Goal: Task Accomplishment & Management: Manage account settings

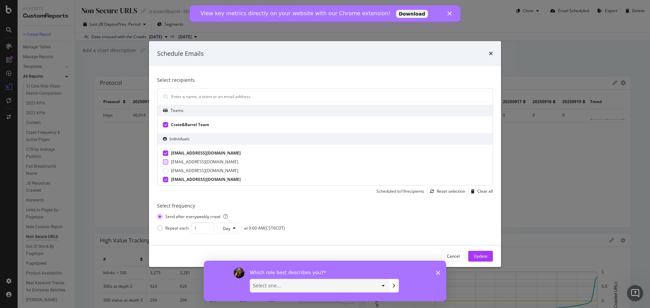
click at [179, 164] on div "[EMAIL_ADDRESS][DOMAIN_NAME]" at bounding box center [204, 162] width 67 height 6
click at [177, 162] on div "[EMAIL_ADDRESS][DOMAIN_NAME]" at bounding box center [206, 162] width 70 height 6
click at [178, 171] on div "[EMAIL_ADDRESS][DOMAIN_NAME]" at bounding box center [204, 171] width 67 height 6
click at [178, 171] on div "[EMAIL_ADDRESS][DOMAIN_NAME]" at bounding box center [206, 171] width 70 height 6
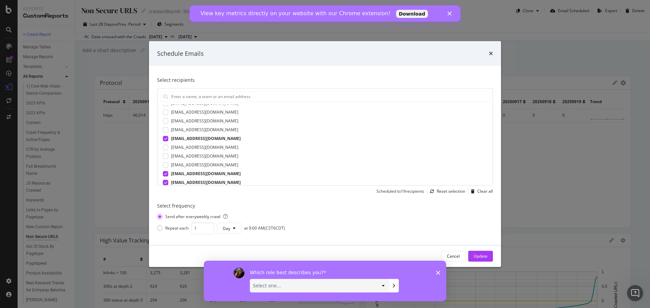
scroll to position [169, 0]
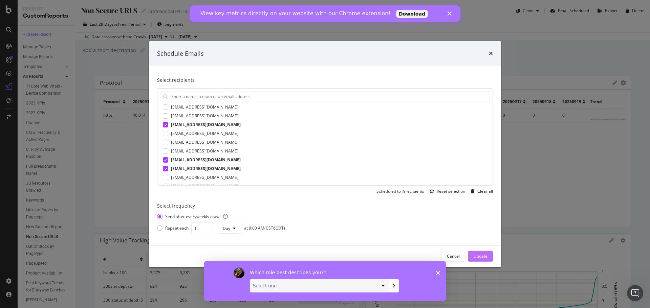
click at [482, 258] on div "Update" at bounding box center [481, 257] width 14 height 6
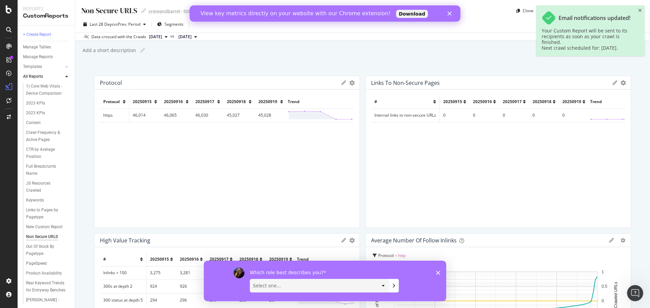
click at [641, 12] on icon "close toast" at bounding box center [640, 10] width 4 height 5
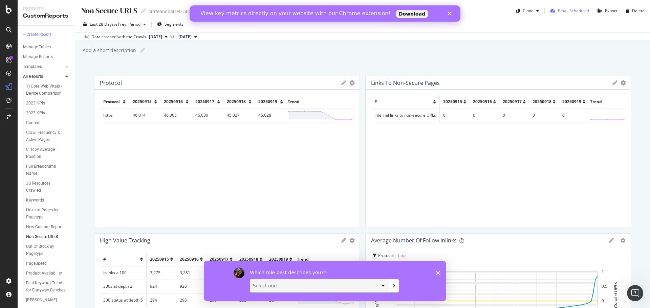
click at [569, 12] on div "Email Scheduled" at bounding box center [573, 11] width 31 height 6
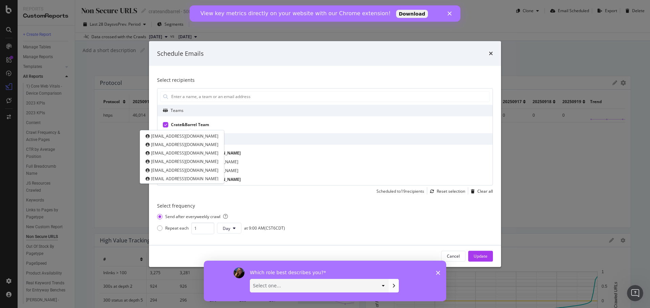
click at [199, 126] on span "Crate&Barrel Team" at bounding box center [190, 125] width 38 height 6
click at [199, 125] on span "Crate&Barrel Team" at bounding box center [189, 125] width 37 height 6
click at [492, 52] on icon "times" at bounding box center [491, 53] width 4 height 5
